Goal: Information Seeking & Learning: Learn about a topic

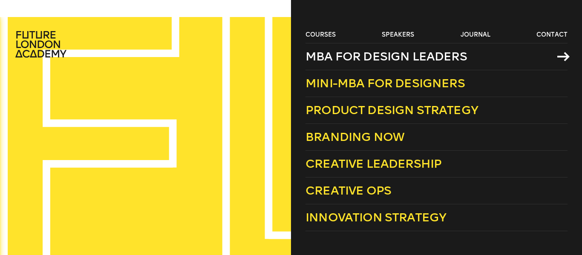
click at [336, 60] on span "MBA for Design Leaders" at bounding box center [385, 56] width 161 height 14
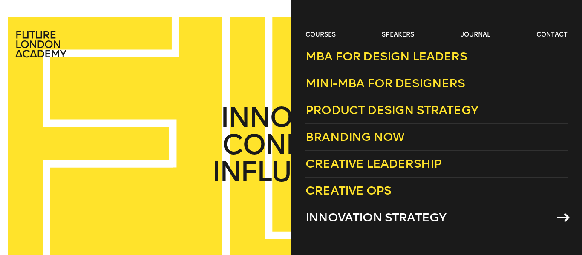
click at [368, 213] on span "Innovation Strategy" at bounding box center [375, 217] width 141 height 14
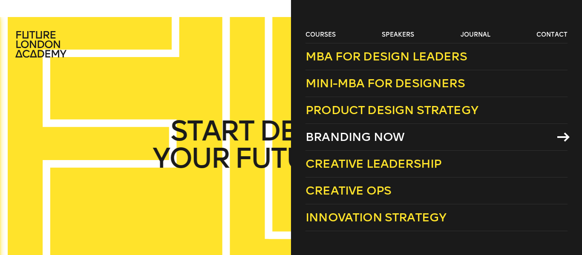
click at [320, 132] on span "Branding Now" at bounding box center [354, 137] width 99 height 14
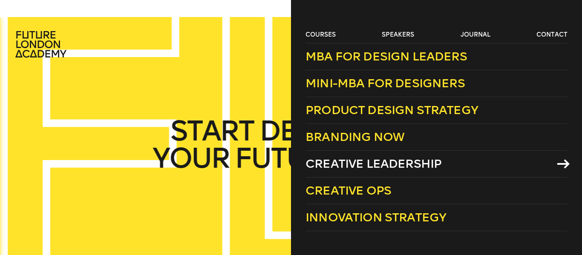
click at [375, 156] on link "Creative Leadership" at bounding box center [436, 164] width 262 height 27
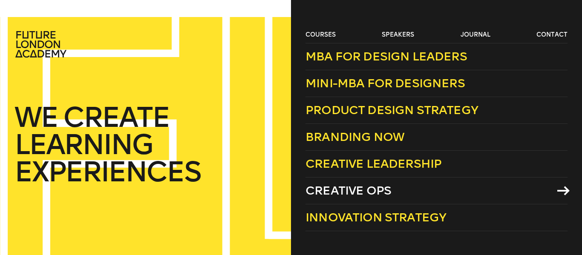
click at [379, 189] on span "Creative Ops" at bounding box center [348, 191] width 86 height 14
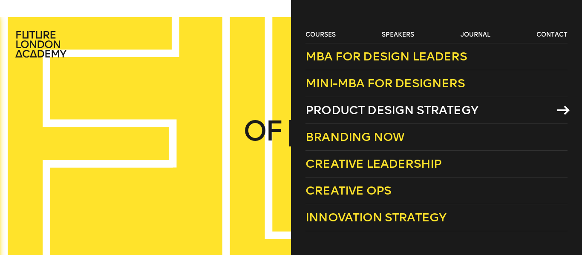
click at [365, 108] on span "Product Design Strategy" at bounding box center [391, 110] width 172 height 14
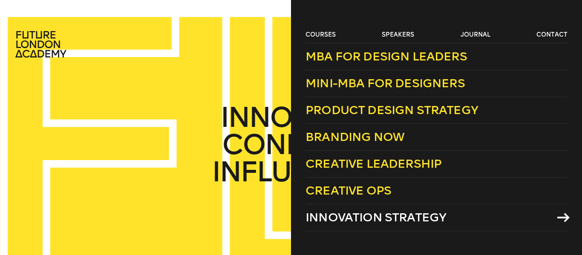
click at [393, 213] on span "Innovation Strategy" at bounding box center [375, 217] width 141 height 14
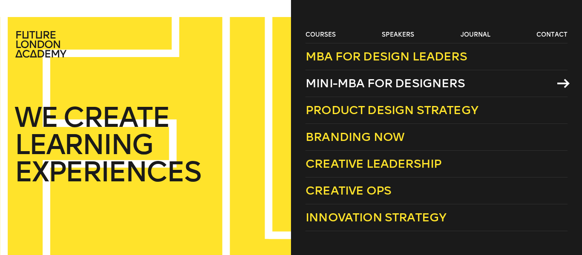
click at [354, 85] on span "Mini-MBA for Designers" at bounding box center [384, 83] width 159 height 14
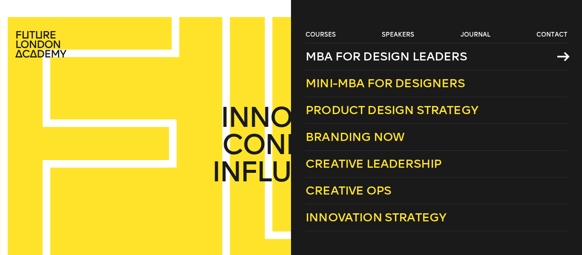
click at [364, 58] on span "MBA for Design Leaders" at bounding box center [385, 56] width 161 height 14
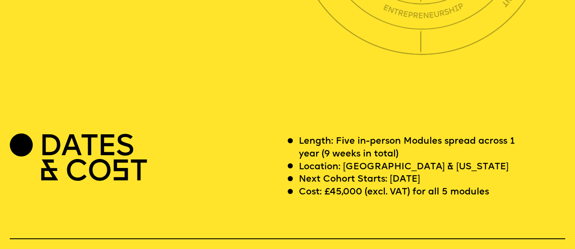
scroll to position [2300, 0]
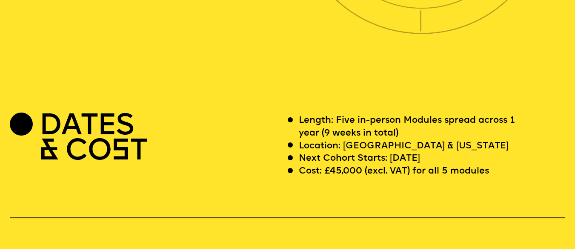
click at [415, 139] on p "Length: Five in-person Modules spread across 1 year (9 weeks in total)" at bounding box center [415, 126] width 232 height 25
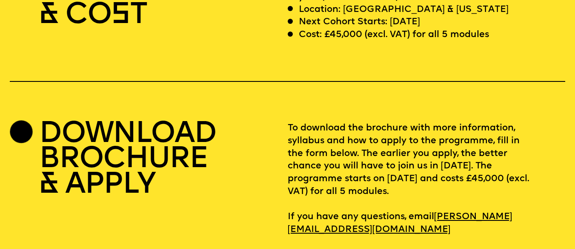
scroll to position [2470, 0]
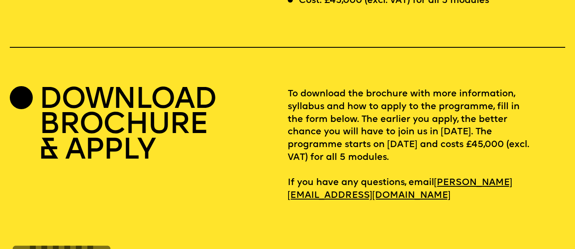
click at [115, 147] on h2 "DOWNLOAD BROCHURE & APPLY" at bounding box center [127, 125] width 177 height 75
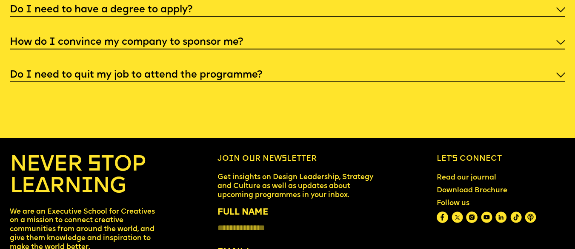
scroll to position [3066, 0]
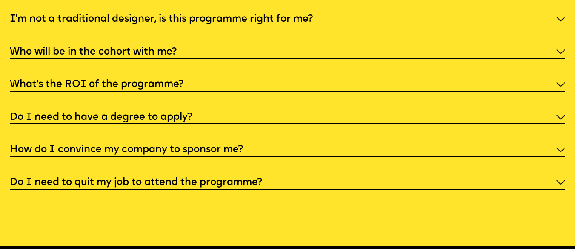
click at [257, 187] on h5 "Do I need to quit my job to attend the programme?" at bounding box center [136, 182] width 253 height 9
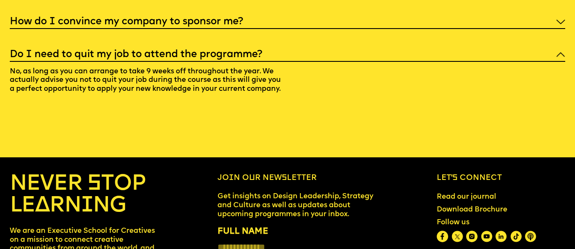
scroll to position [2896, 0]
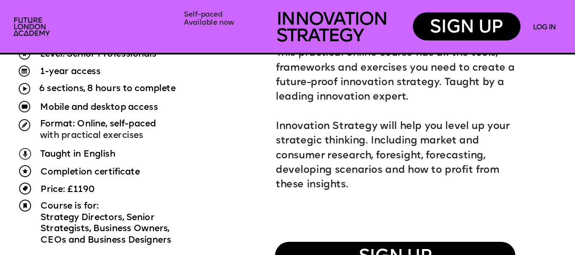
scroll to position [554, 0]
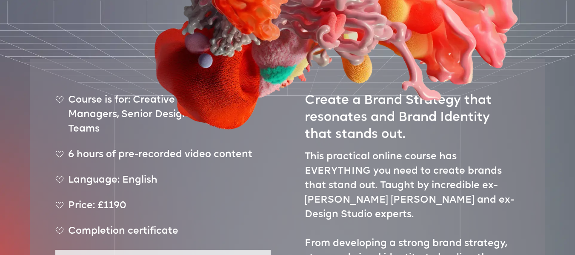
scroll to position [298, 0]
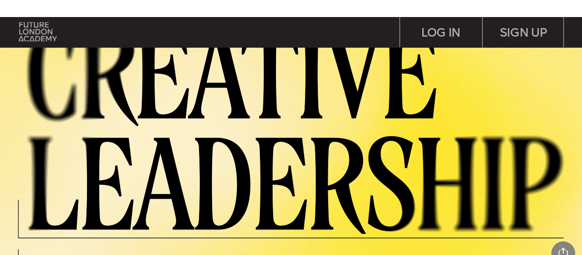
scroll to position [43, 0]
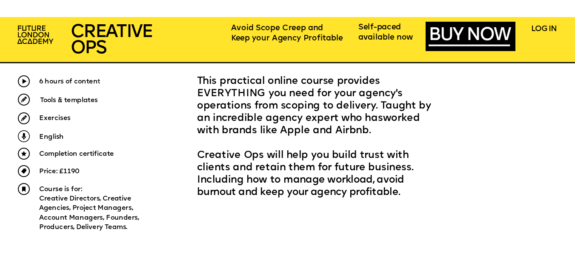
scroll to position [298, 0]
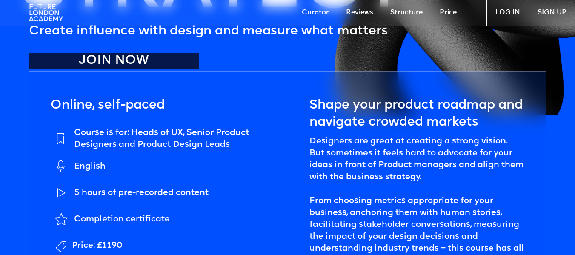
scroll to position [256, 0]
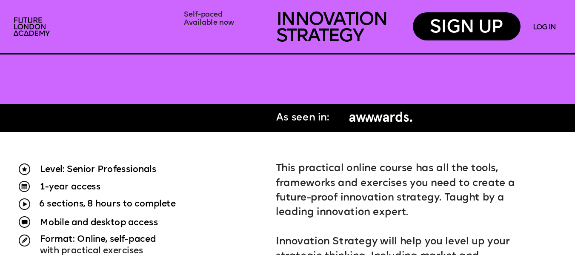
scroll to position [468, 0]
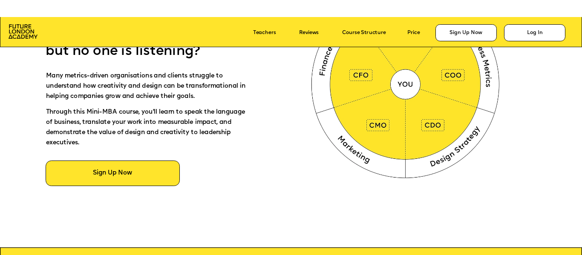
scroll to position [681, 0]
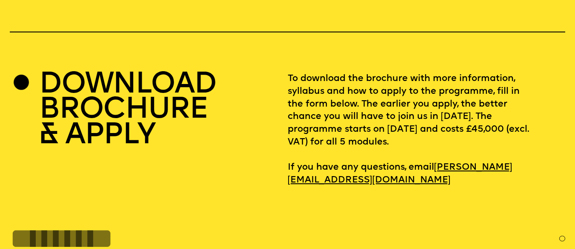
scroll to position [2598, 0]
